Goal: Information Seeking & Learning: Learn about a topic

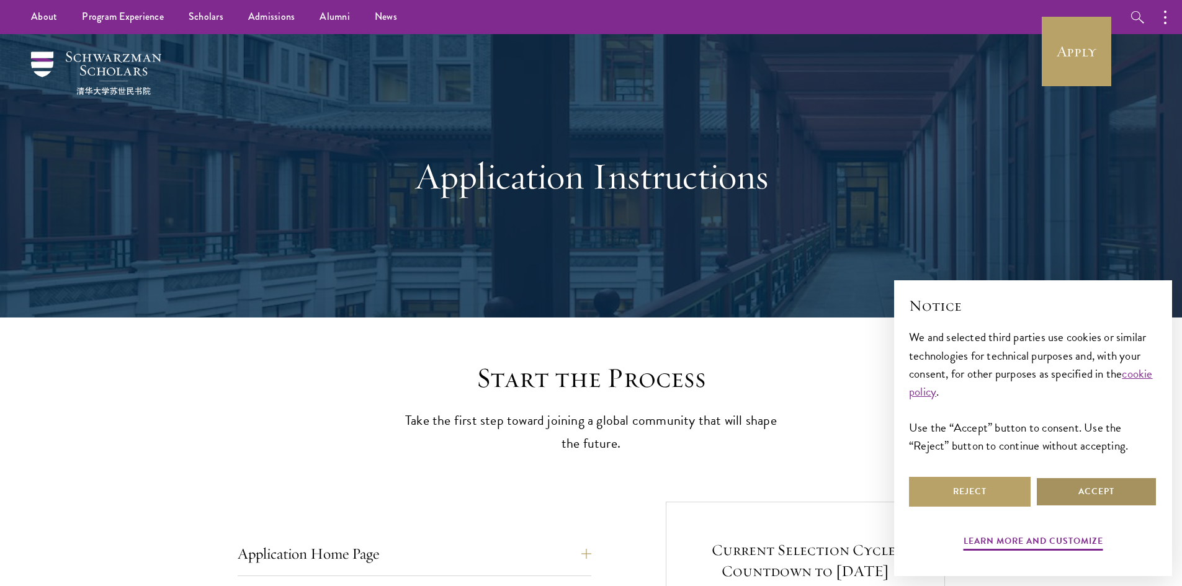
click at [1110, 504] on button "Accept" at bounding box center [1096, 492] width 122 height 30
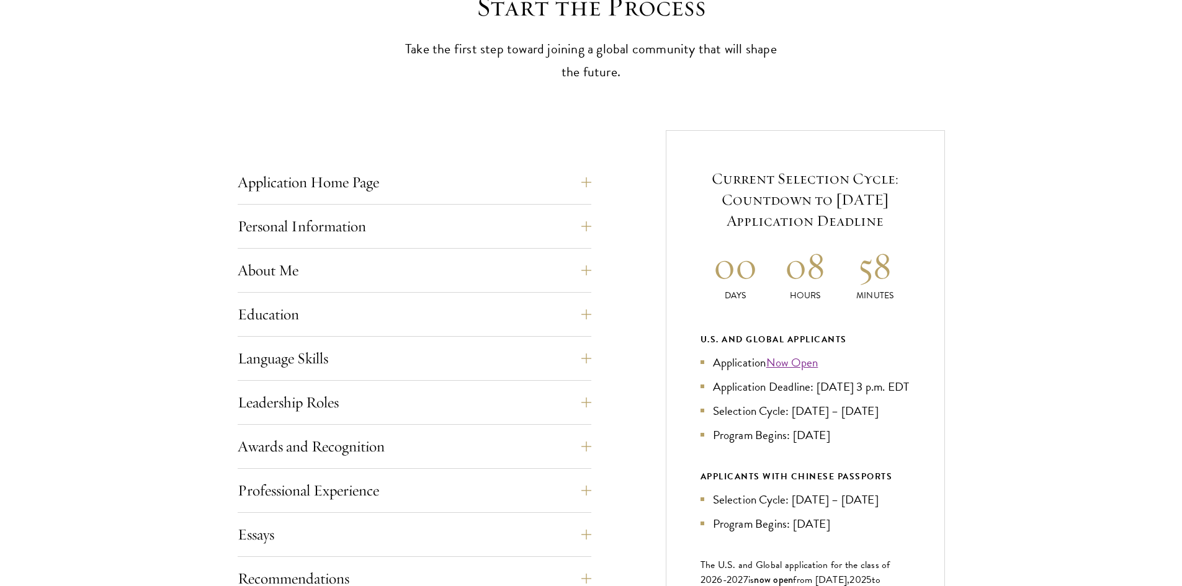
scroll to position [372, 0]
click at [449, 194] on button "Application Home Page" at bounding box center [424, 182] width 354 height 30
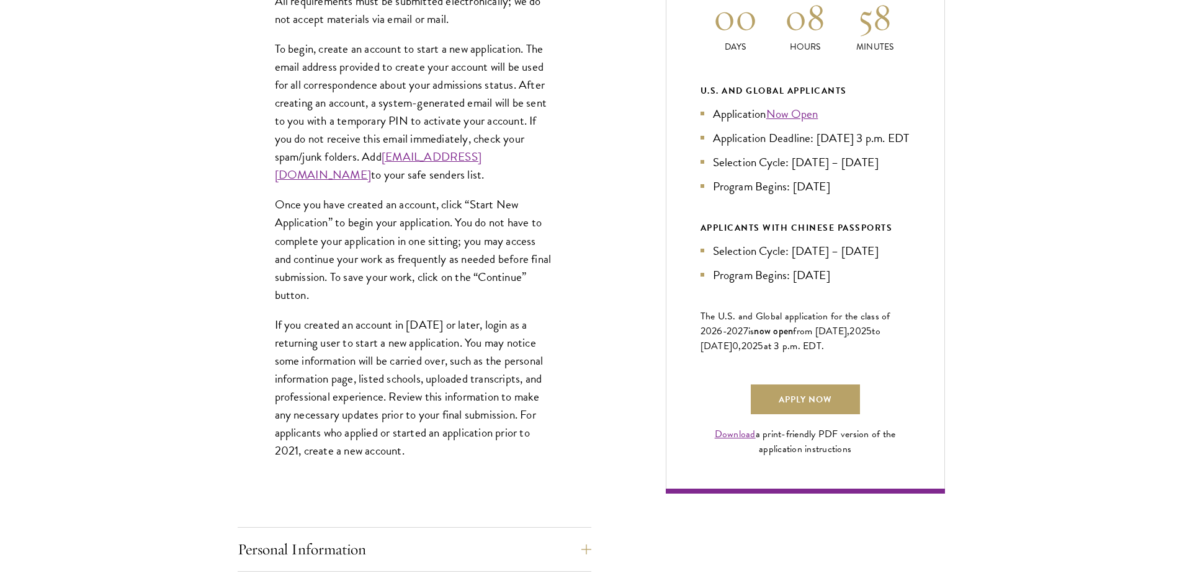
scroll to position [682, 0]
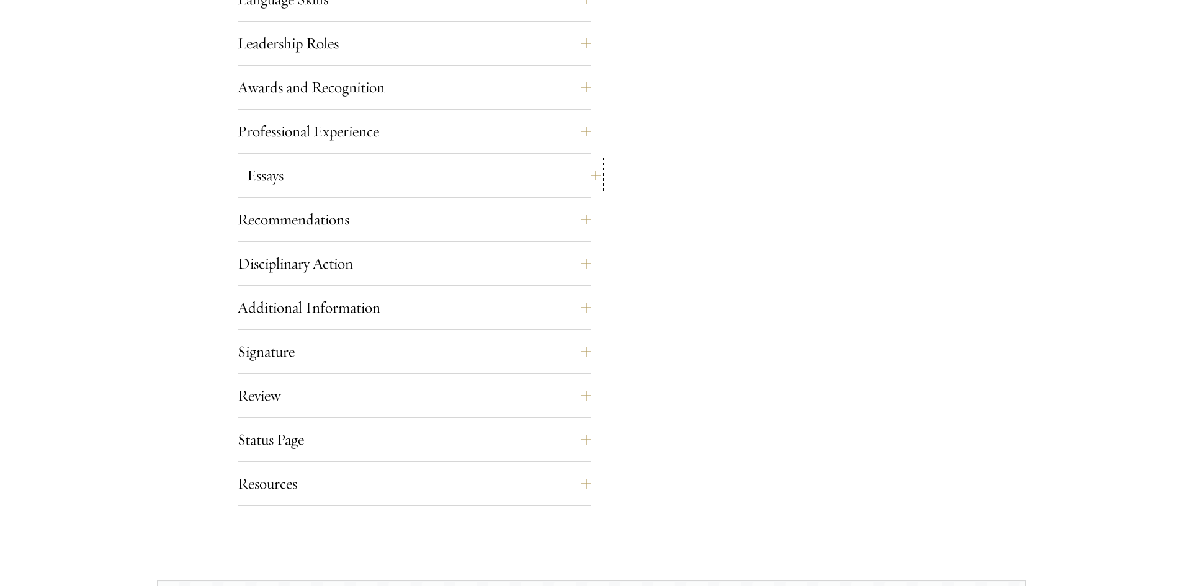
click at [318, 180] on button "Essays" at bounding box center [424, 176] width 354 height 30
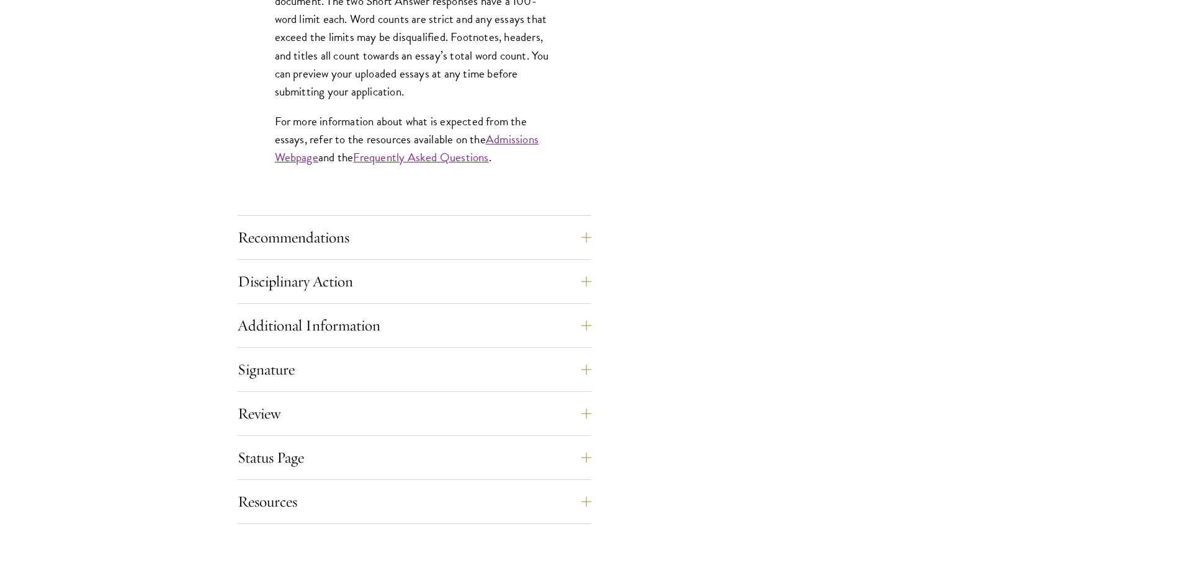
scroll to position [1165, 0]
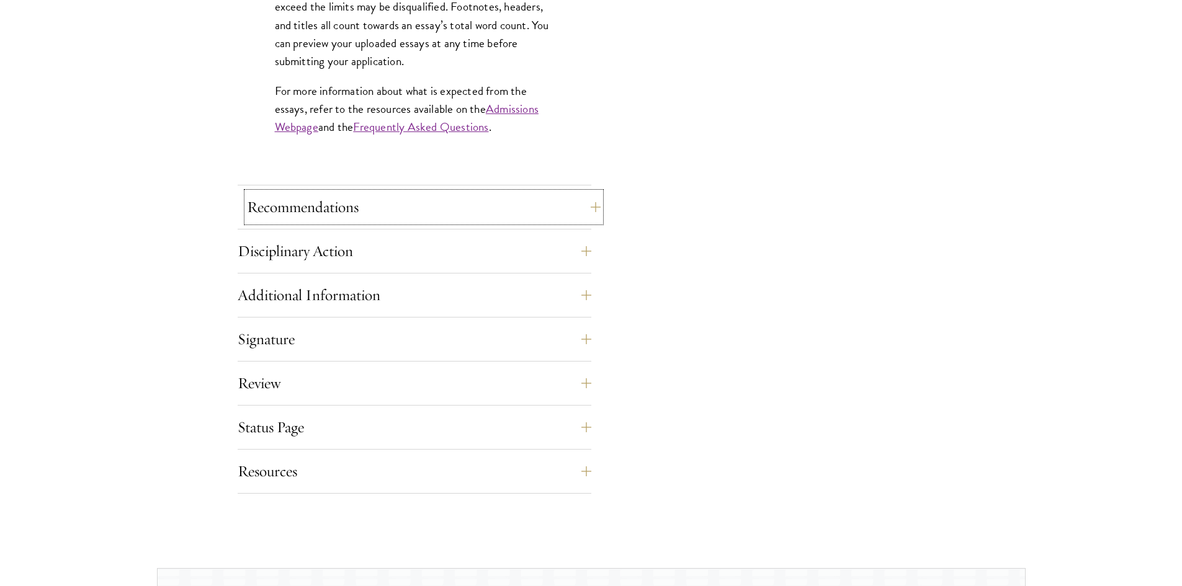
click at [372, 202] on button "Recommendations" at bounding box center [424, 207] width 354 height 30
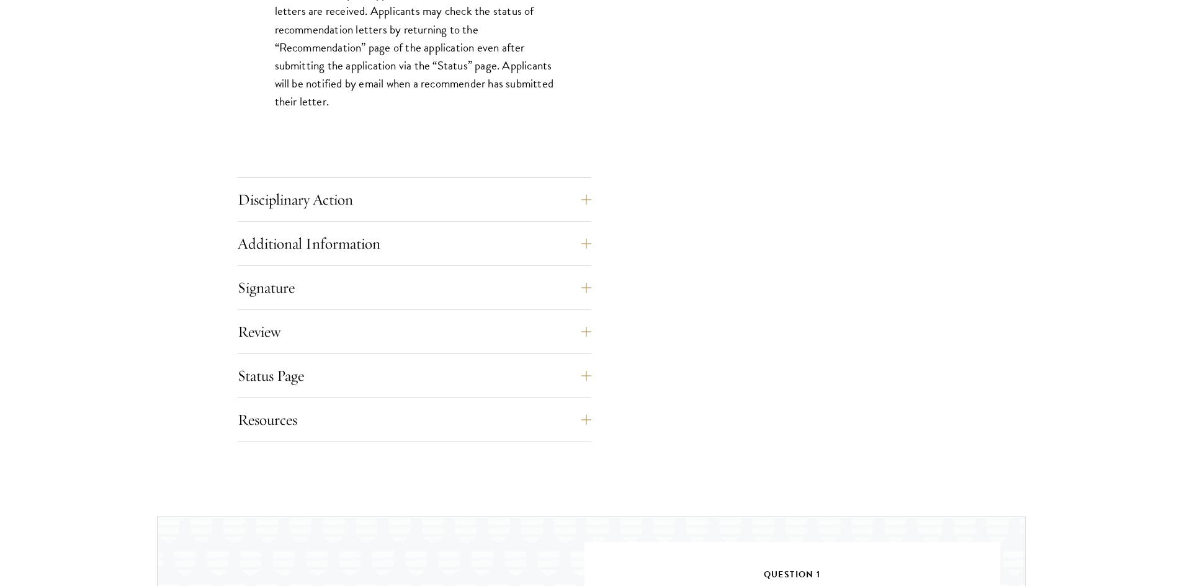
scroll to position [1847, 0]
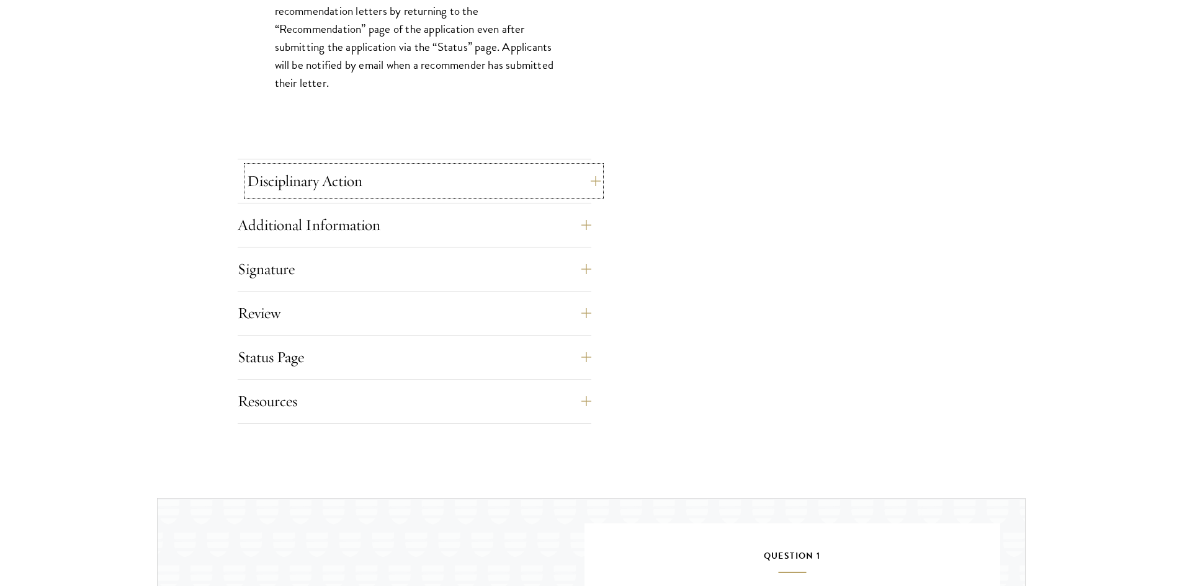
click at [329, 188] on button "Disciplinary Action" at bounding box center [424, 181] width 354 height 30
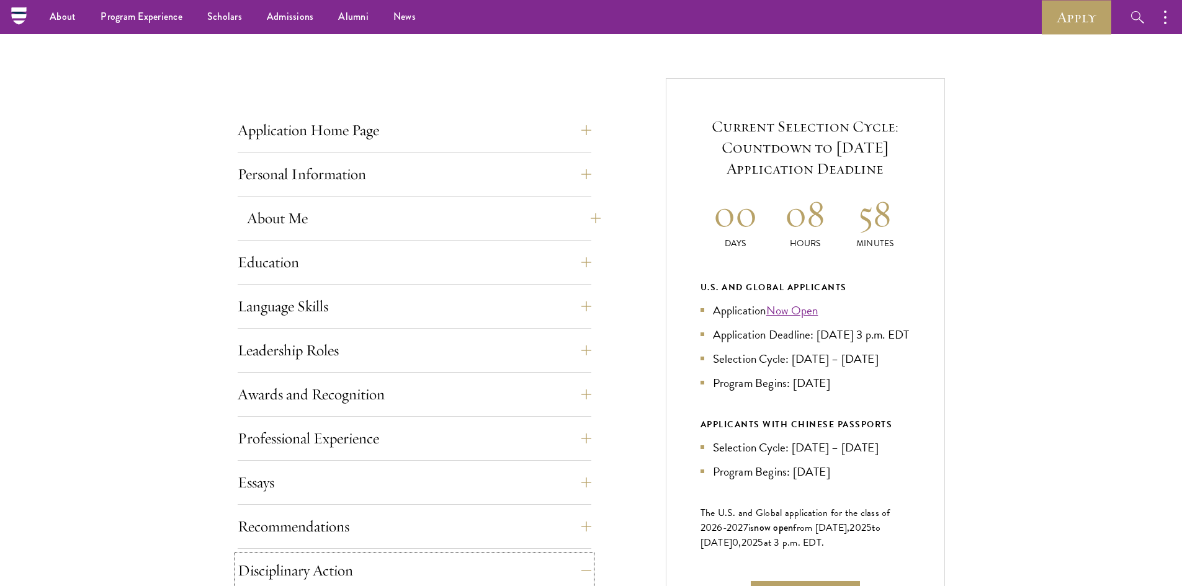
scroll to position [421, 0]
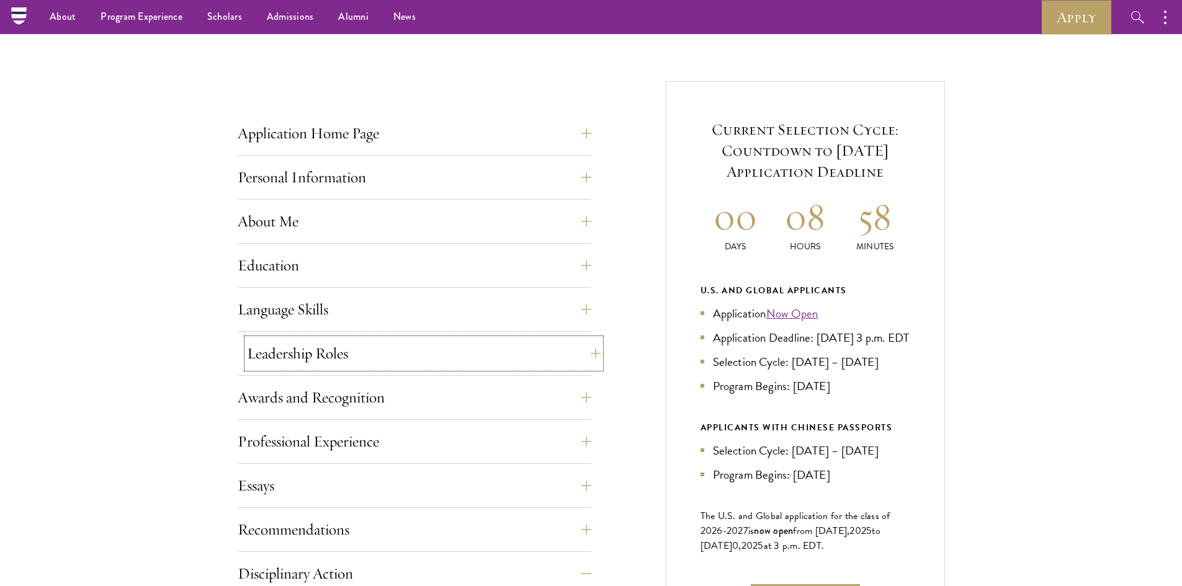
click at [394, 362] on button "Leadership Roles" at bounding box center [424, 354] width 354 height 30
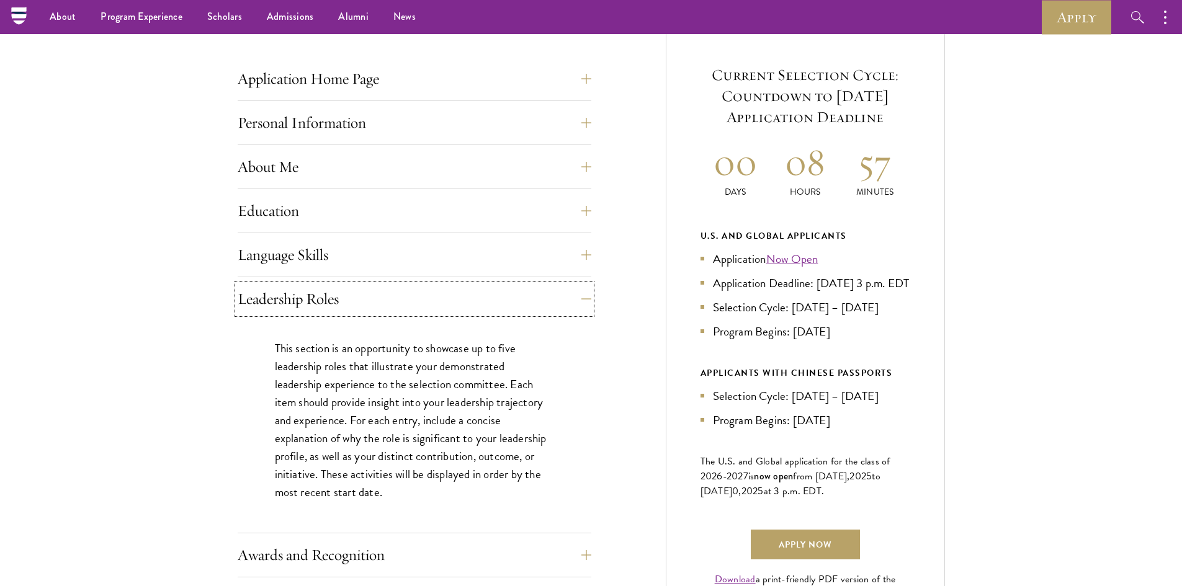
scroll to position [545, 0]
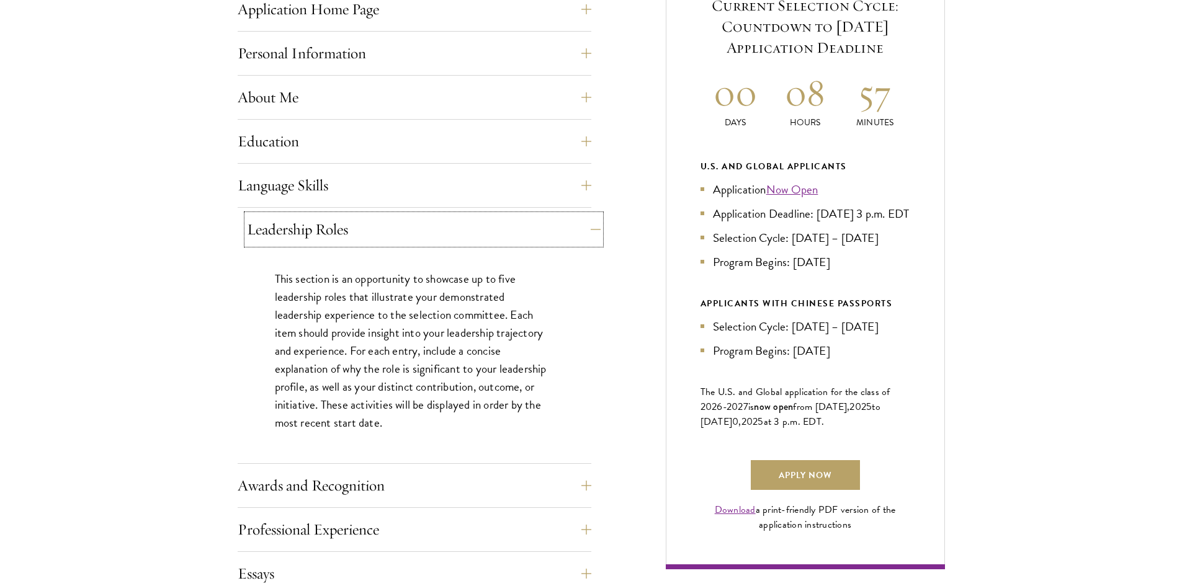
click at [385, 241] on button "Leadership Roles" at bounding box center [424, 230] width 354 height 30
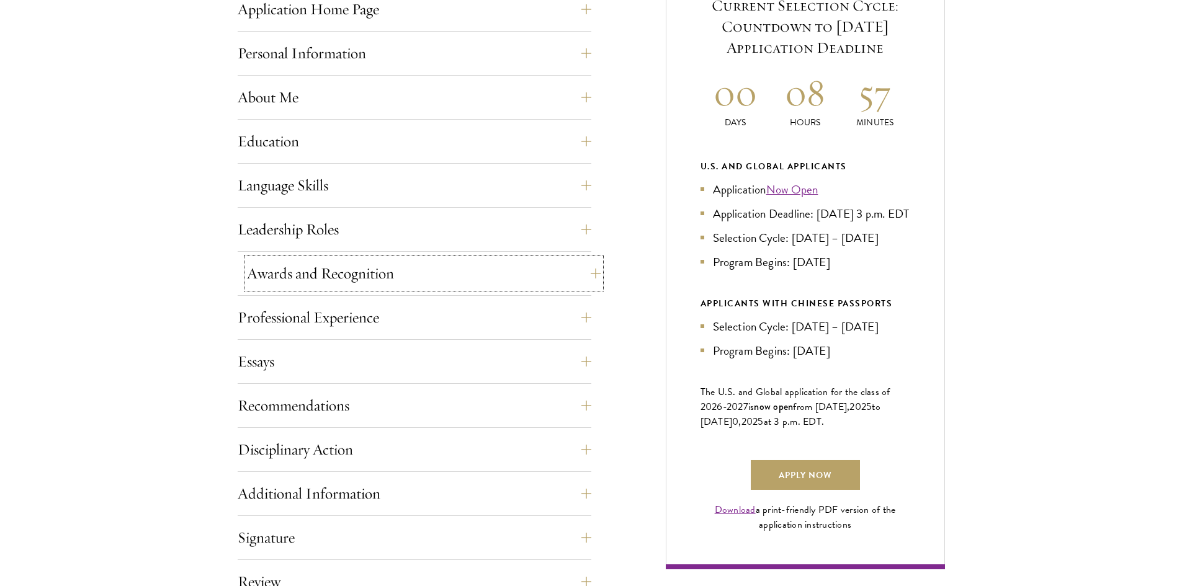
click at [381, 280] on button "Awards and Recognition" at bounding box center [424, 274] width 354 height 30
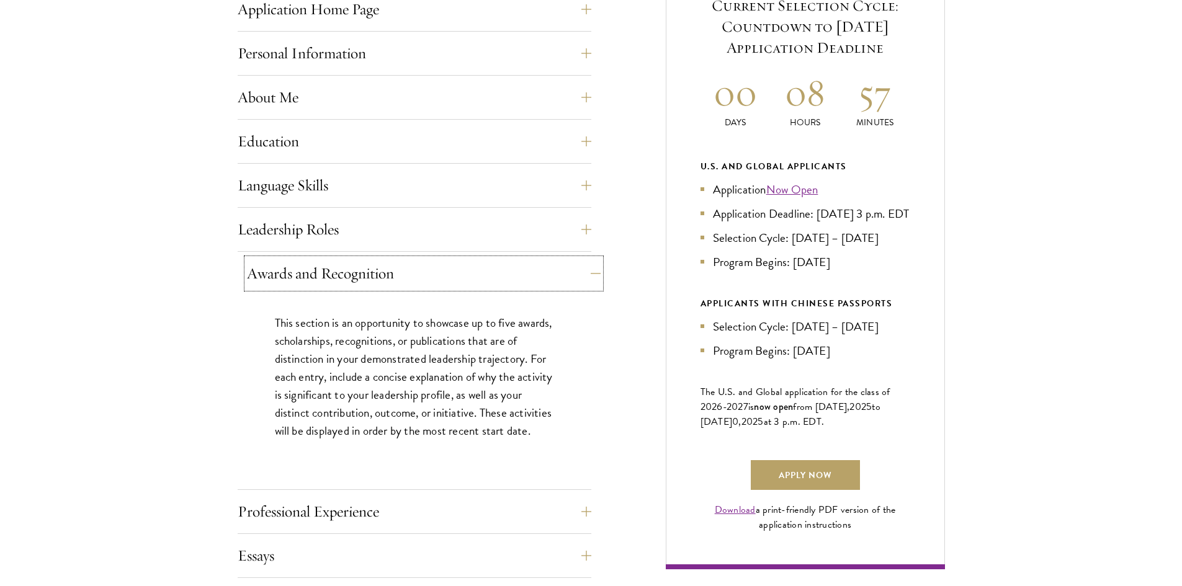
click at [381, 273] on button "Awards and Recognition" at bounding box center [424, 274] width 354 height 30
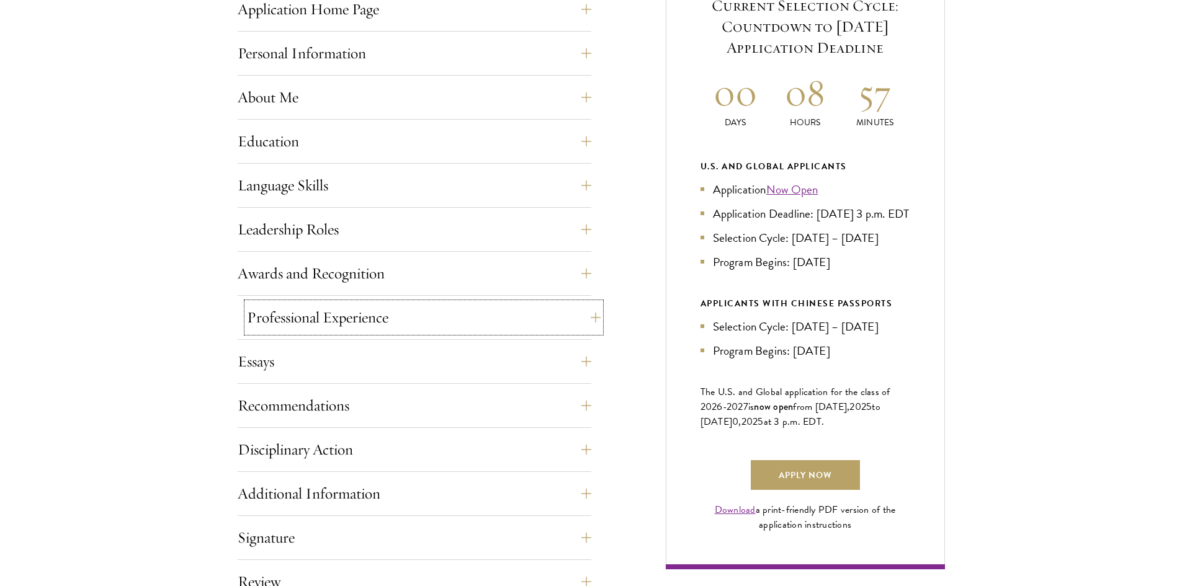
click at [391, 319] on button "Professional Experience" at bounding box center [424, 318] width 354 height 30
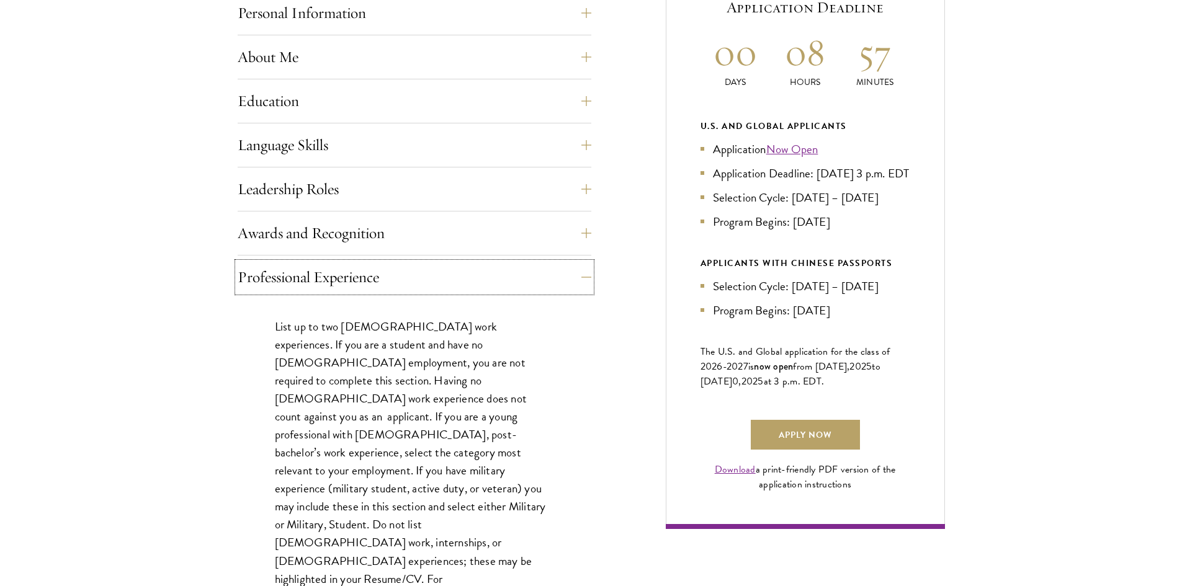
scroll to position [607, 0]
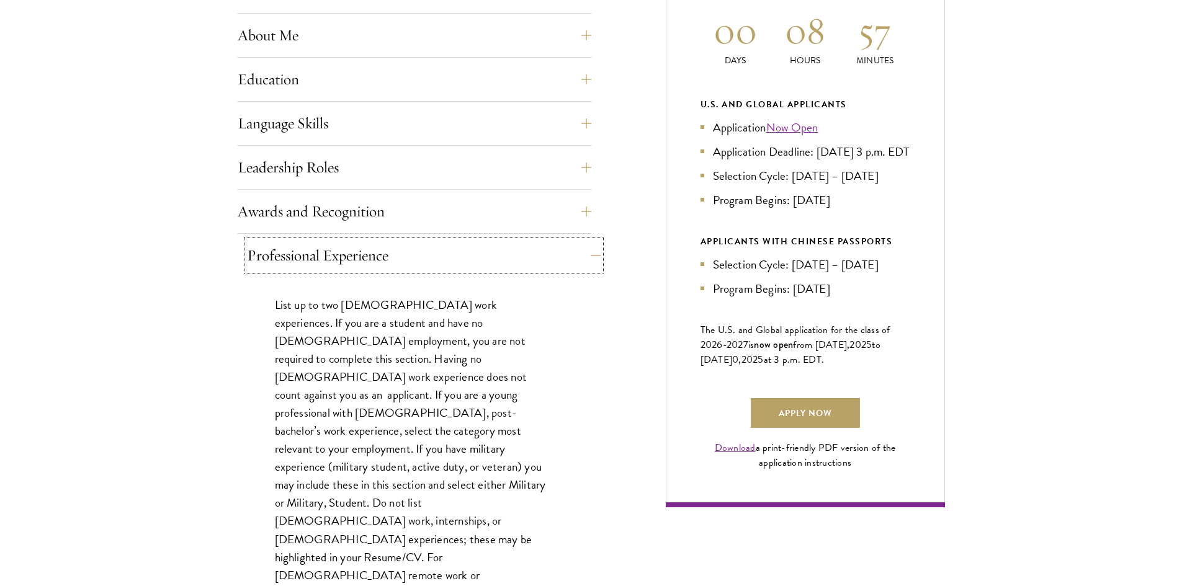
click at [262, 261] on button "Professional Experience" at bounding box center [424, 256] width 354 height 30
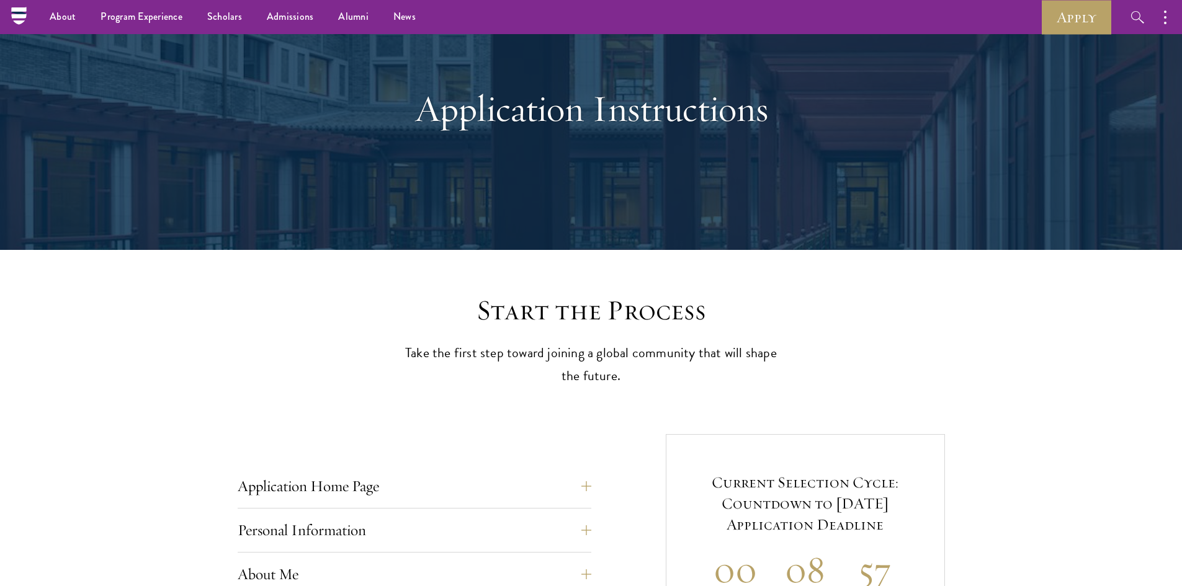
scroll to position [0, 0]
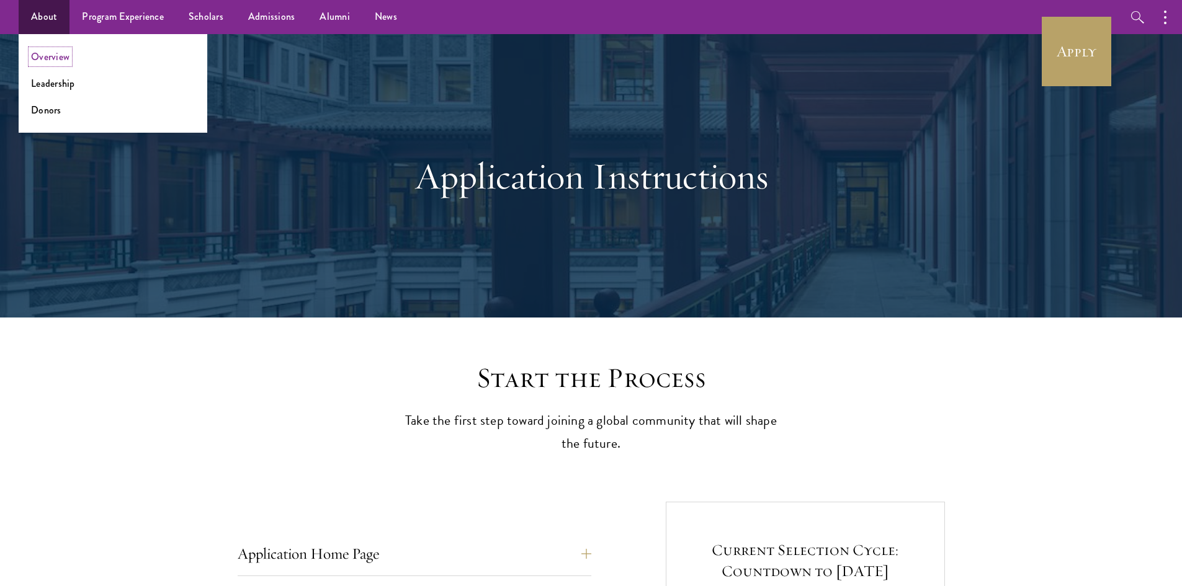
click at [58, 56] on link "Overview" at bounding box center [50, 57] width 38 height 14
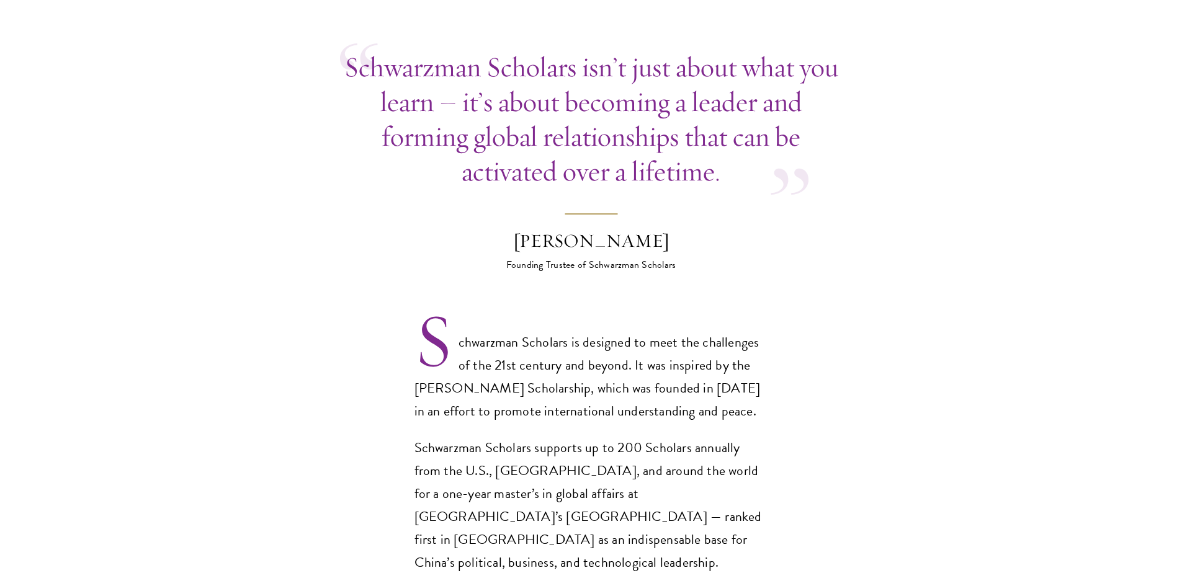
scroll to position [682, 0]
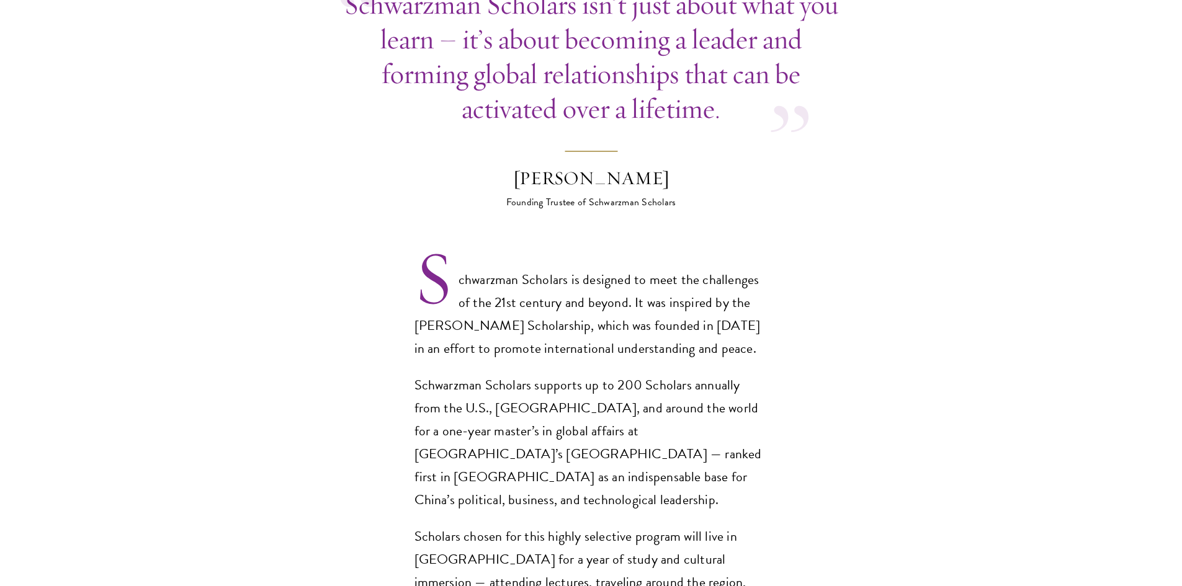
drag, startPoint x: 61, startPoint y: 71, endPoint x: 297, endPoint y: 192, distance: 264.6
click at [297, 192] on section "Opportunity in [GEOGRAPHIC_DATA] Gain firsthand experience in [GEOGRAPHIC_DATA]…" at bounding box center [591, 567] width 1182 height 1613
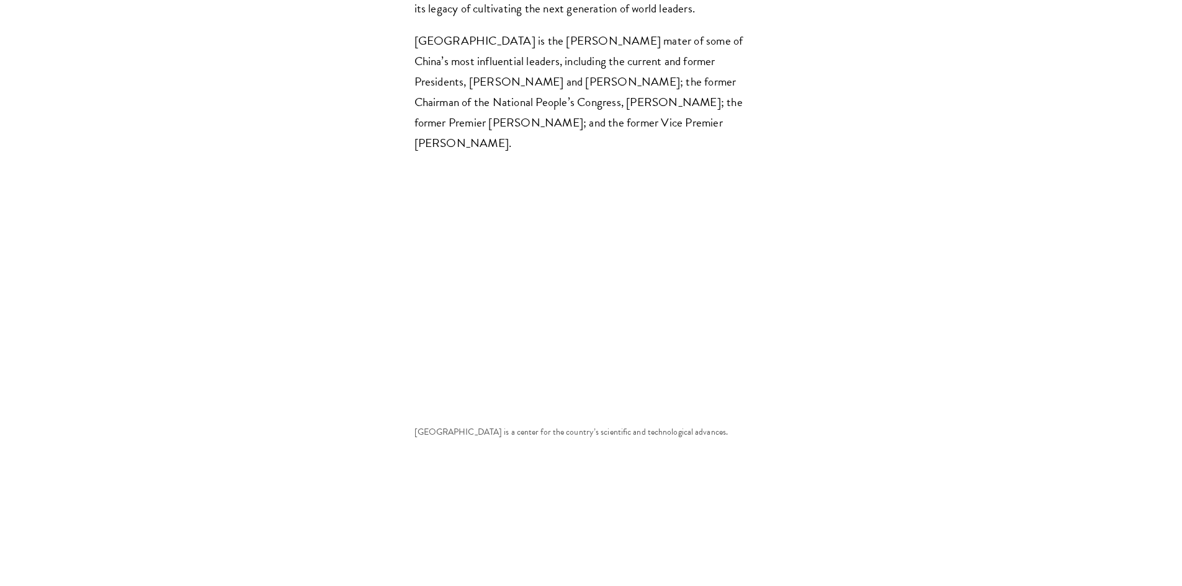
scroll to position [4031, 0]
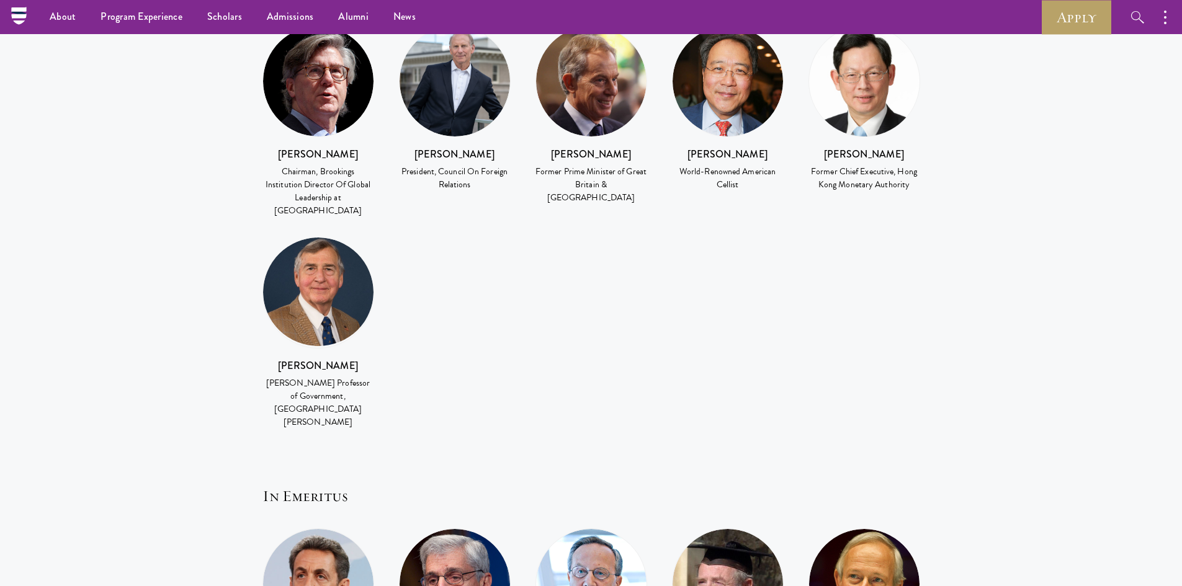
scroll to position [1898, 0]
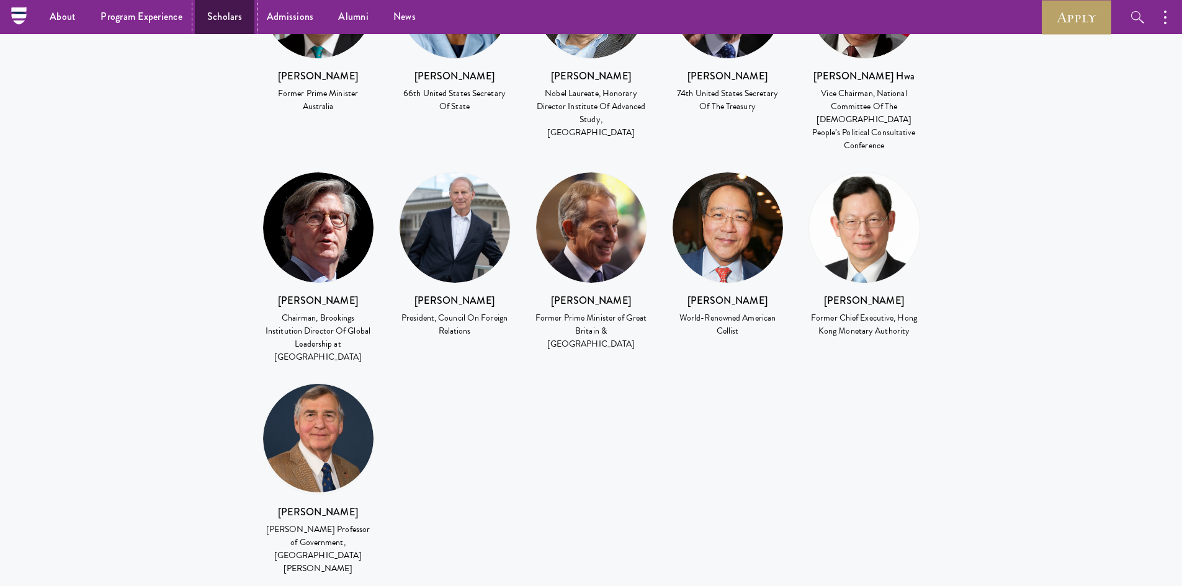
click at [236, 18] on link "Scholars" at bounding box center [225, 17] width 60 height 34
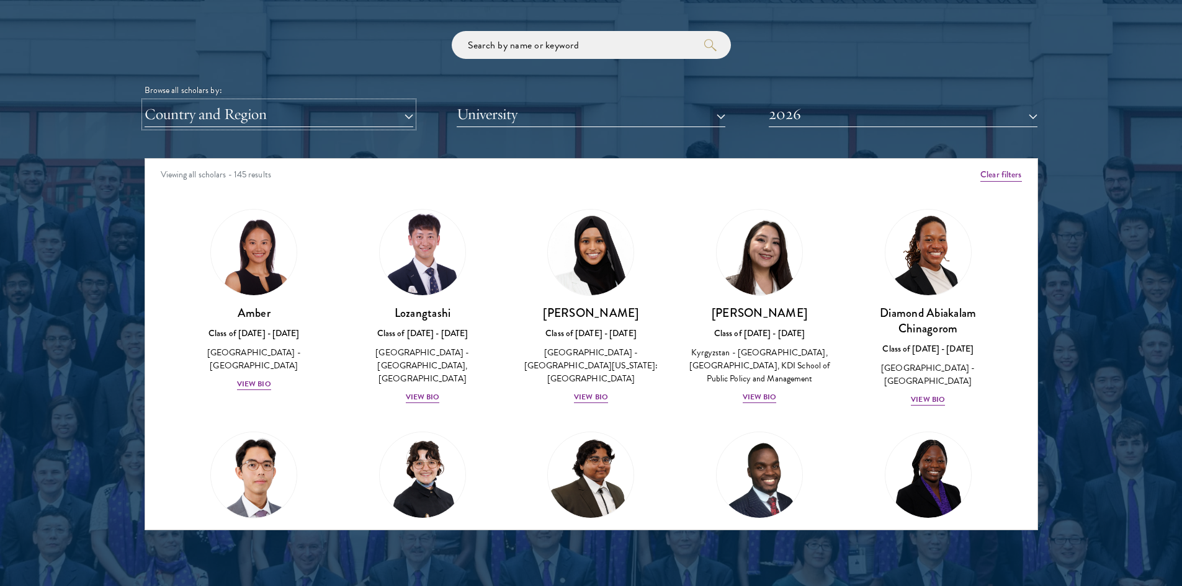
click at [341, 111] on button "Country and Region" at bounding box center [279, 114] width 269 height 25
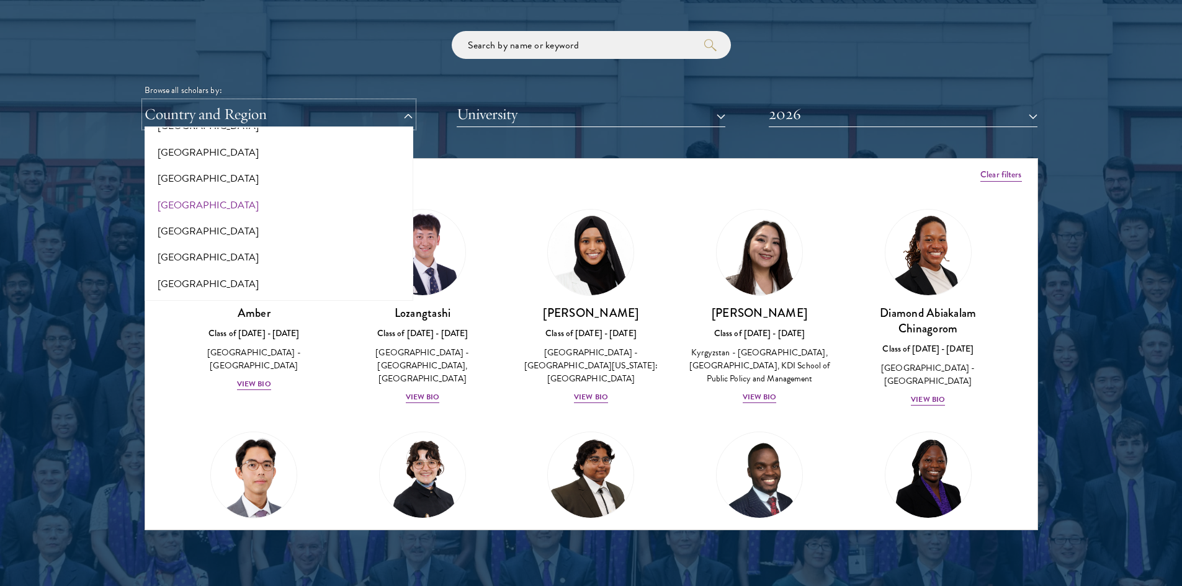
scroll to position [2539, 0]
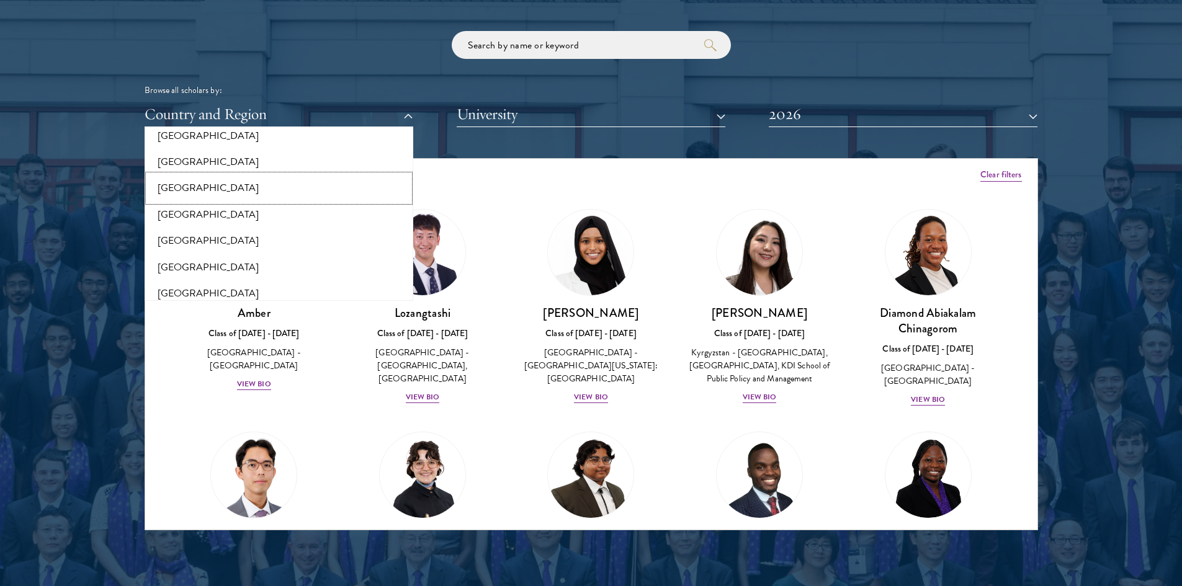
click at [272, 190] on button "[GEOGRAPHIC_DATA]" at bounding box center [278, 188] width 261 height 26
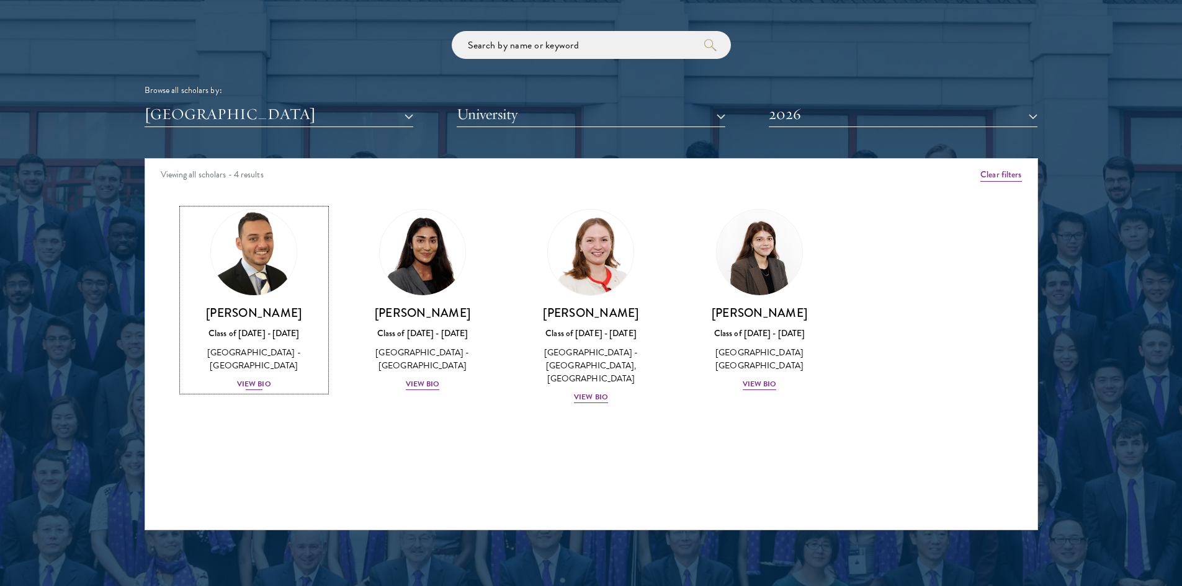
click at [258, 252] on img at bounding box center [254, 252] width 94 height 94
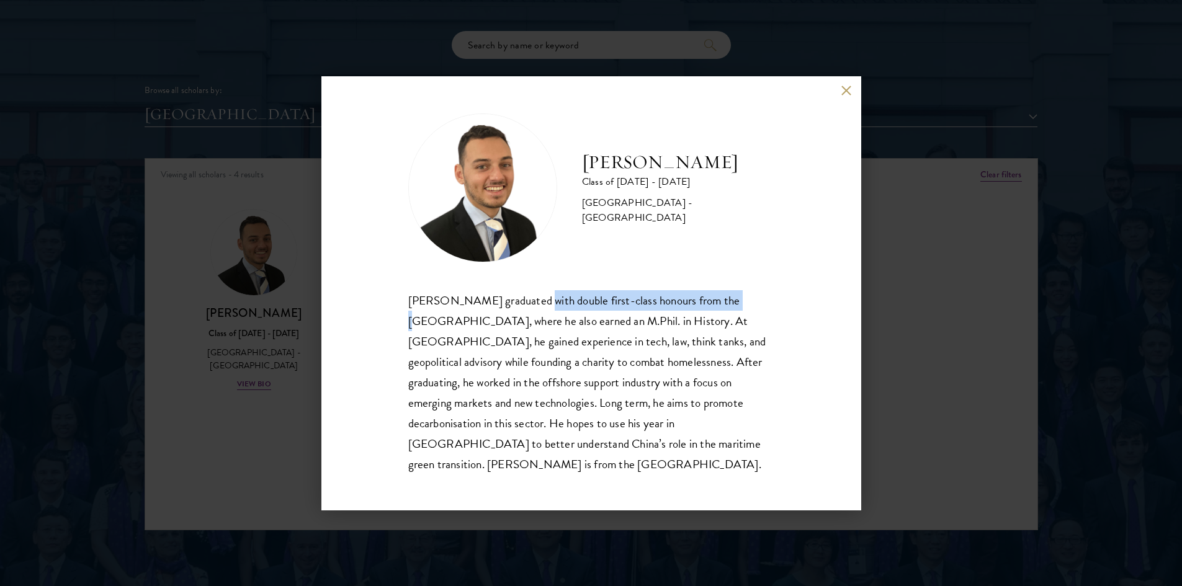
drag, startPoint x: 550, startPoint y: 311, endPoint x: 721, endPoint y: 309, distance: 170.6
click at [721, 309] on div "Jacob Keisner graduated with double first-class honours from the University of …" at bounding box center [591, 382] width 366 height 184
click at [692, 331] on div "Jacob Keisner graduated with double first-class honours from the University of …" at bounding box center [591, 382] width 366 height 184
drag, startPoint x: 578, startPoint y: 329, endPoint x: 685, endPoint y: 339, distance: 107.7
click at [685, 339] on div "Jacob Keisner graduated with double first-class honours from the University of …" at bounding box center [591, 382] width 366 height 184
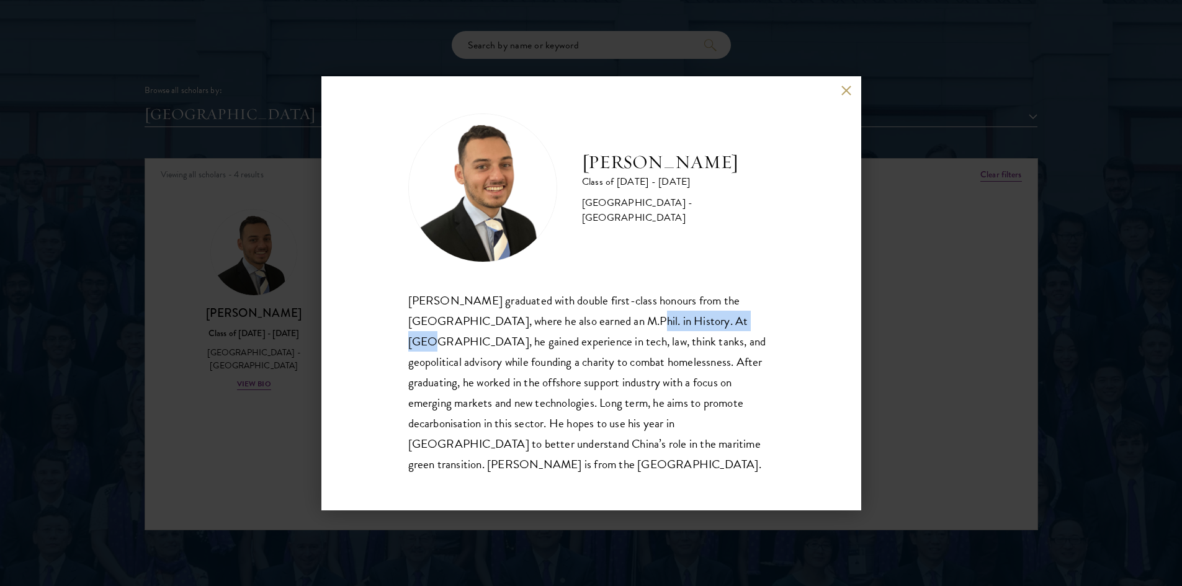
click at [677, 339] on div "Jacob Keisner graduated with double first-class honours from the University of …" at bounding box center [591, 382] width 366 height 184
click at [303, 230] on div "Jacob Keisner Class of 2025 - 2026 United Kingdom - University of Cambridge Jac…" at bounding box center [591, 293] width 1182 height 586
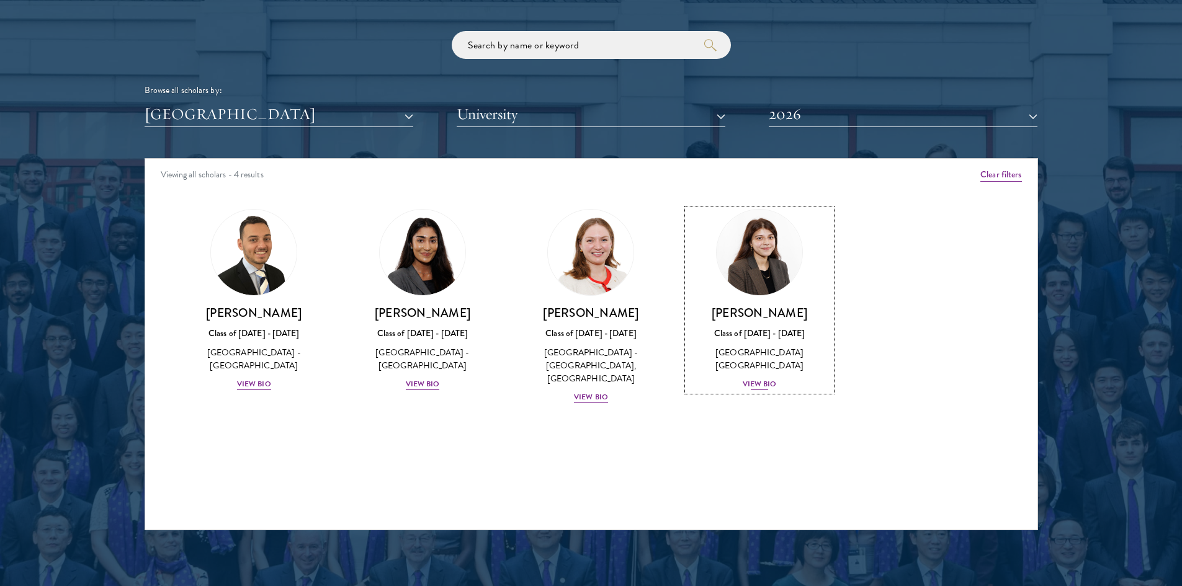
click at [777, 303] on link "Wafia Zia Class of 2025 - 2026 United Kingdom - University College London View …" at bounding box center [759, 300] width 144 height 182
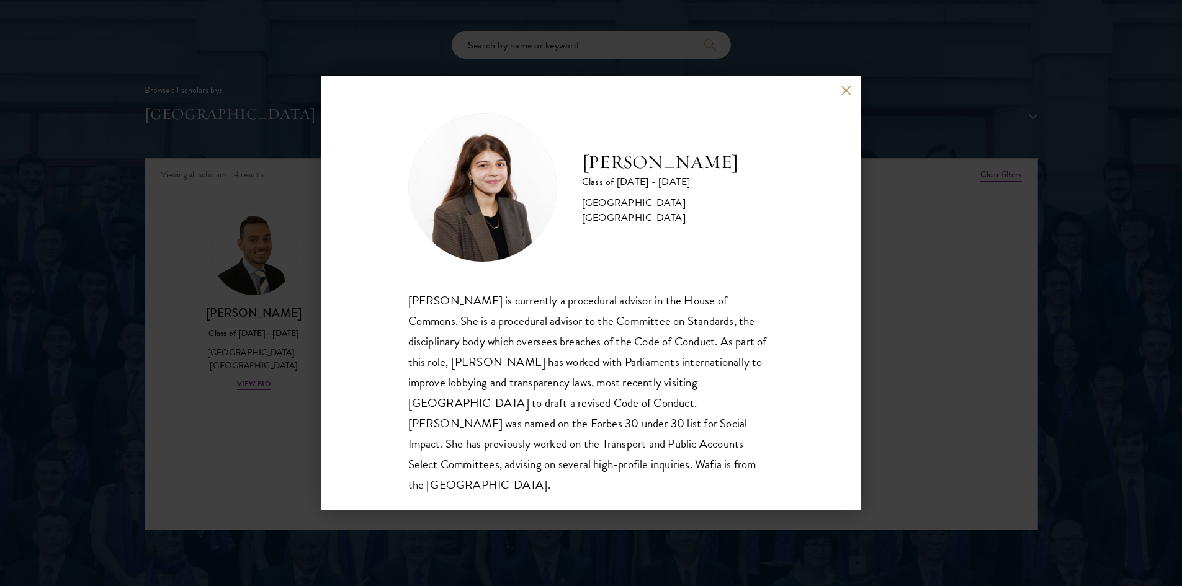
click at [277, 265] on div "Wafia Zia Class of 2025 - 2026 United Kingdom - University College London Wafia…" at bounding box center [591, 293] width 1182 height 586
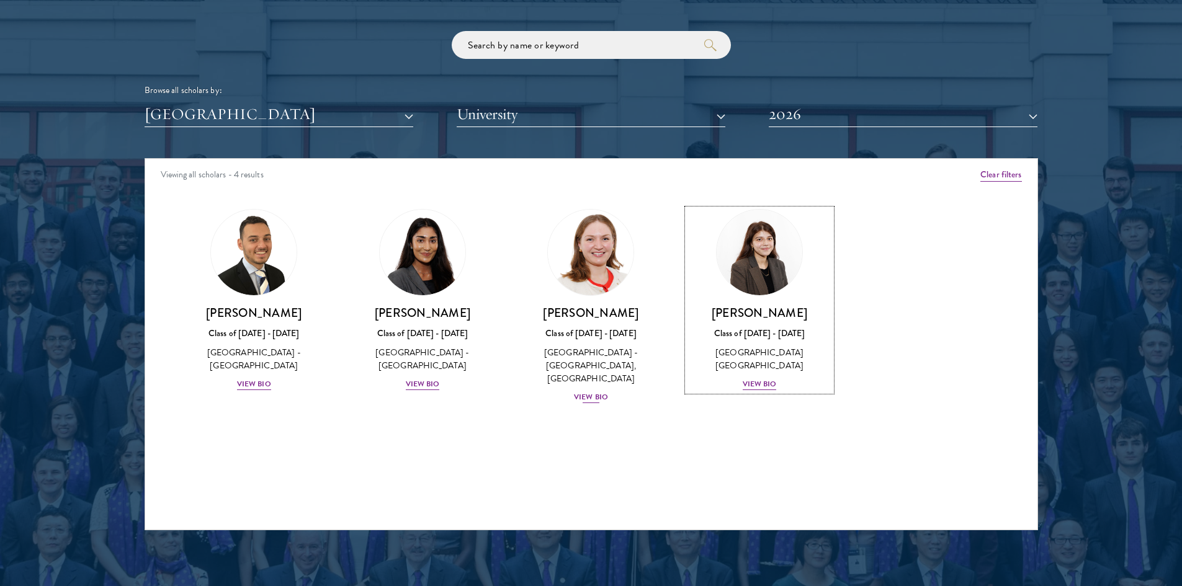
click at [625, 318] on h3 "Roxanne Stevenson-Brown" at bounding box center [591, 313] width 144 height 16
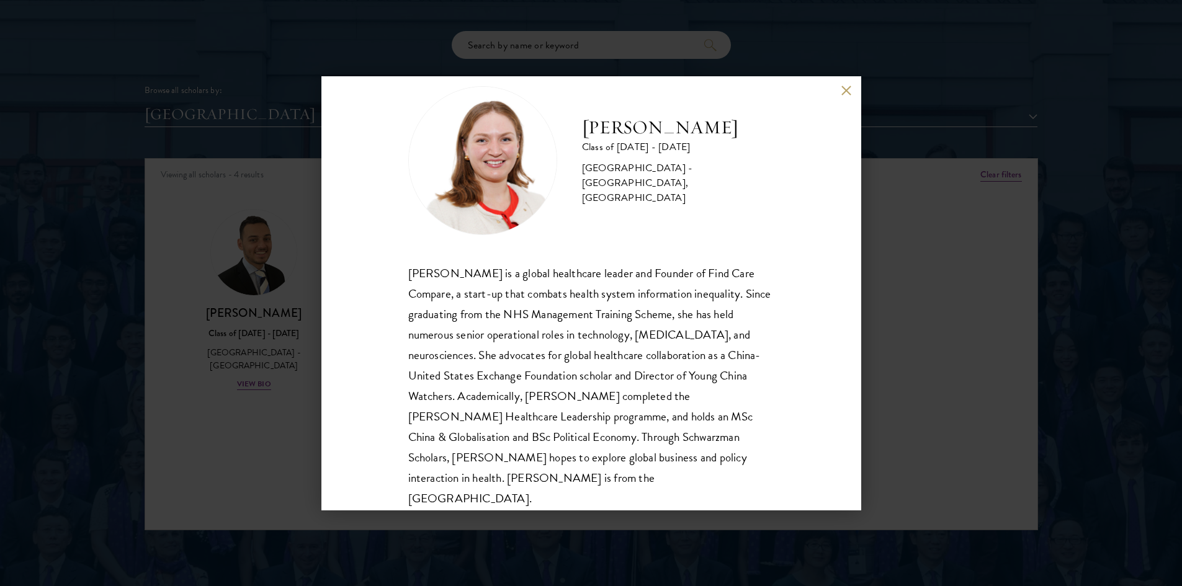
scroll to position [42, 0]
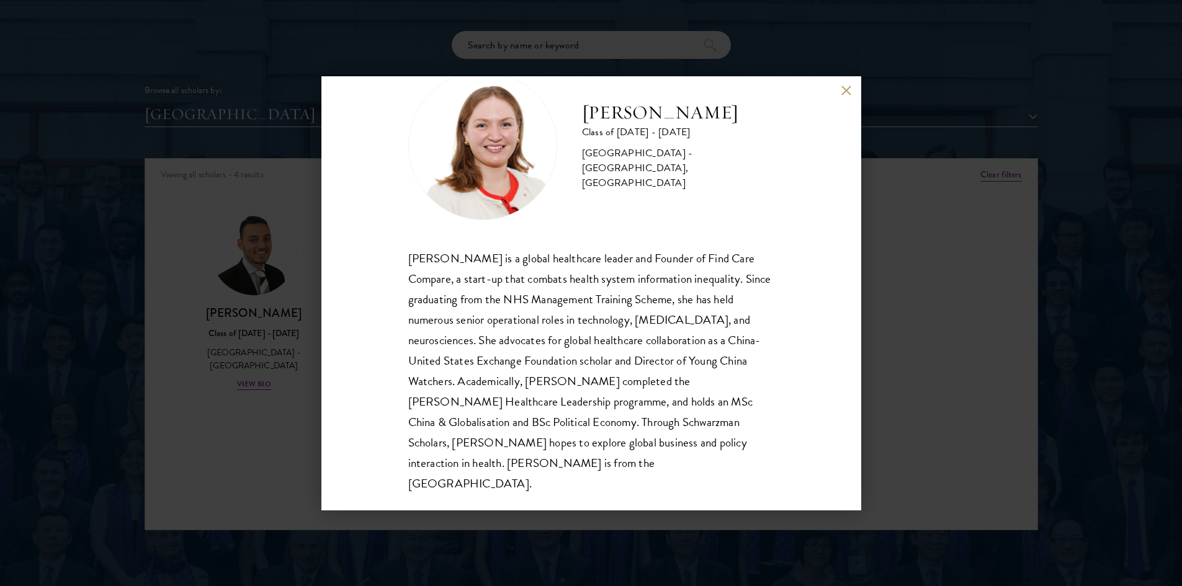
drag, startPoint x: 209, startPoint y: 249, endPoint x: 360, endPoint y: 294, distance: 157.8
click at [210, 249] on div "Roxanne Stevenson-Brown Class of 2025 - 2026 United Kingdom - King's College Lo…" at bounding box center [591, 293] width 1182 height 586
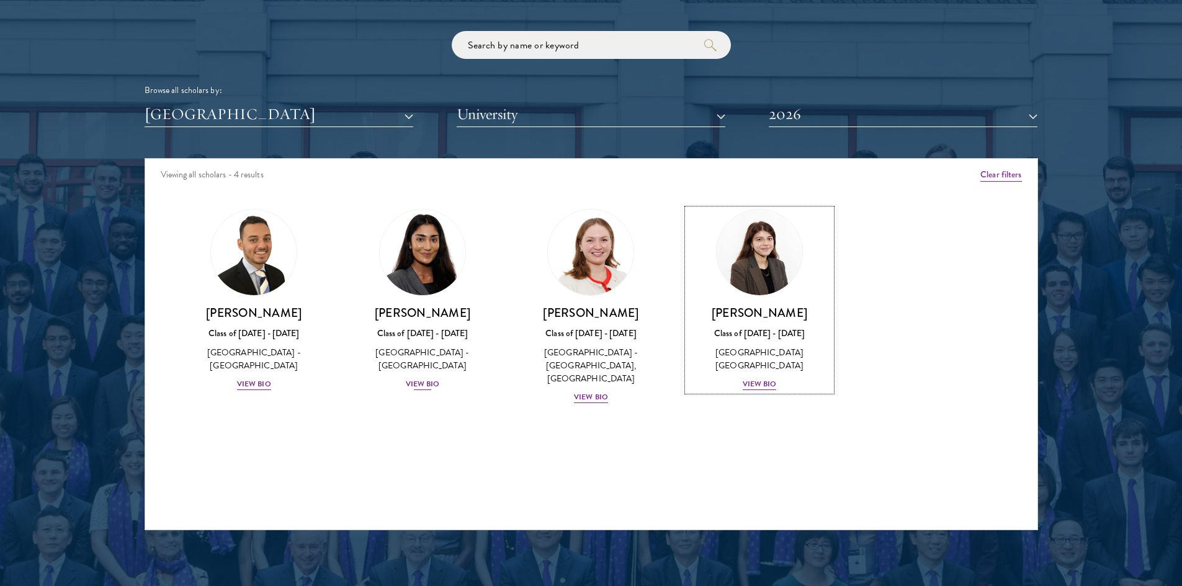
click at [403, 301] on link "Mia Sawjani Class of 2025 - 2026 United Kingdom - University of Cambridge View …" at bounding box center [422, 300] width 144 height 182
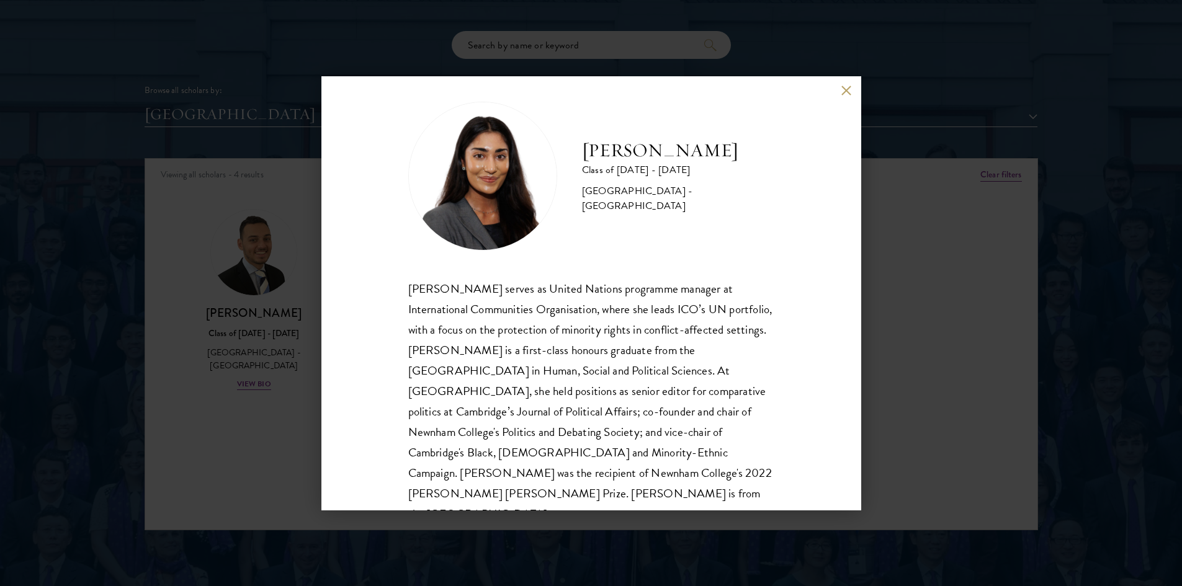
scroll to position [22, 0]
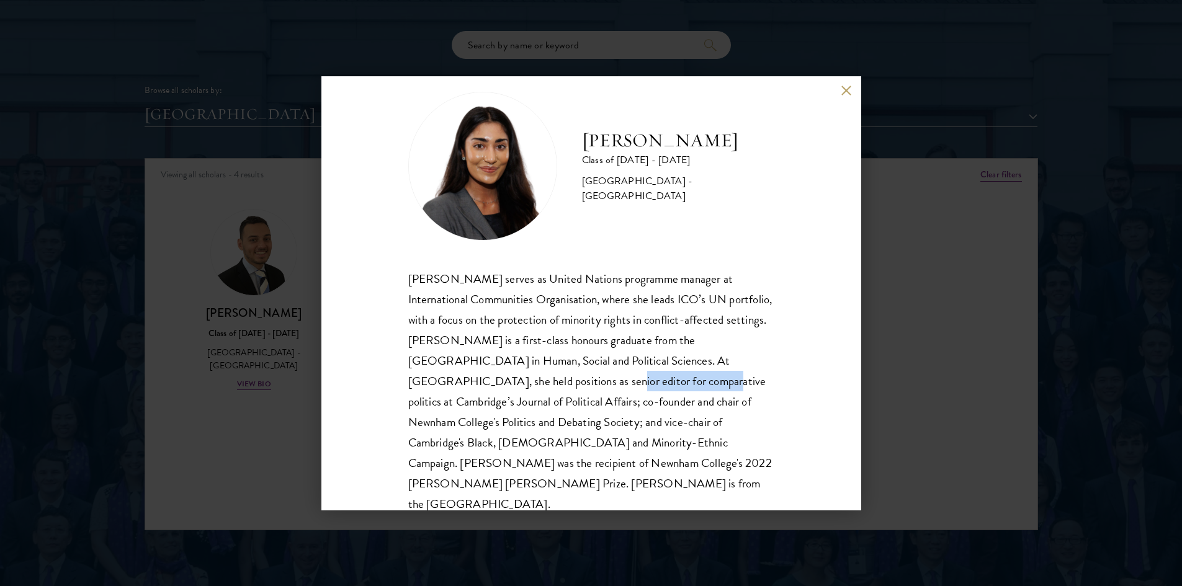
drag, startPoint x: 483, startPoint y: 385, endPoint x: 603, endPoint y: 375, distance: 121.4
click at [581, 375] on div "Mia Sawjani serves as United Nations programme manager at International Communi…" at bounding box center [591, 392] width 366 height 246
click at [314, 195] on div "Mia Sawjani Class of 2025 - 2026 United Kingdom - University of Cambridge Mia S…" at bounding box center [591, 293] width 1182 height 586
